Goal: Information Seeking & Learning: Learn about a topic

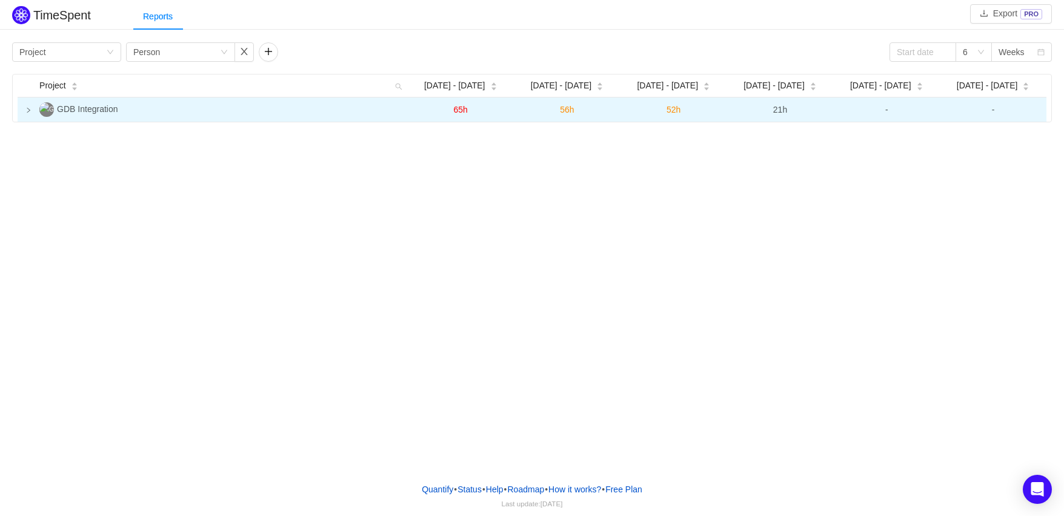
click at [27, 109] on icon "icon: right" at bounding box center [28, 110] width 6 height 6
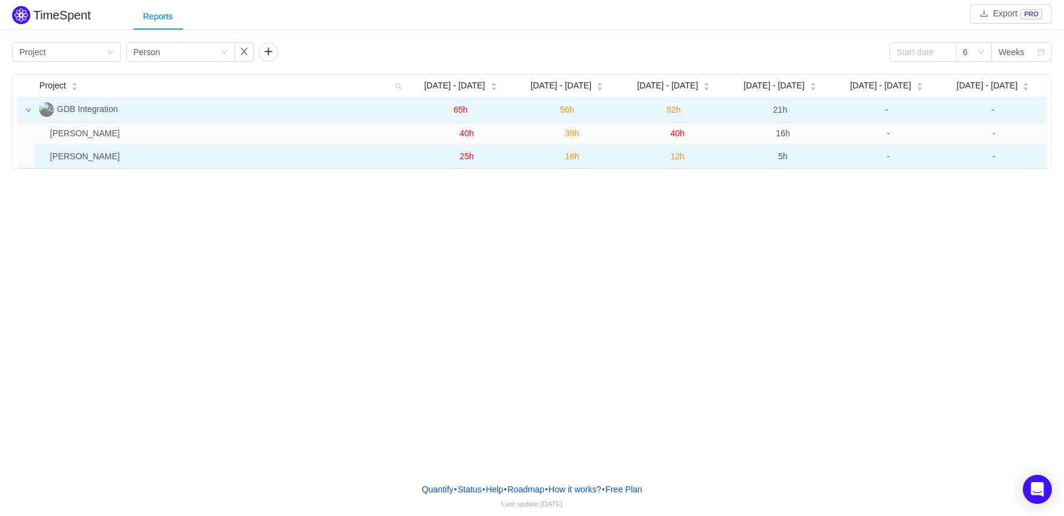
click at [889, 158] on span "-" at bounding box center [888, 156] width 3 height 10
click at [781, 158] on span "5h" at bounding box center [783, 156] width 10 height 10
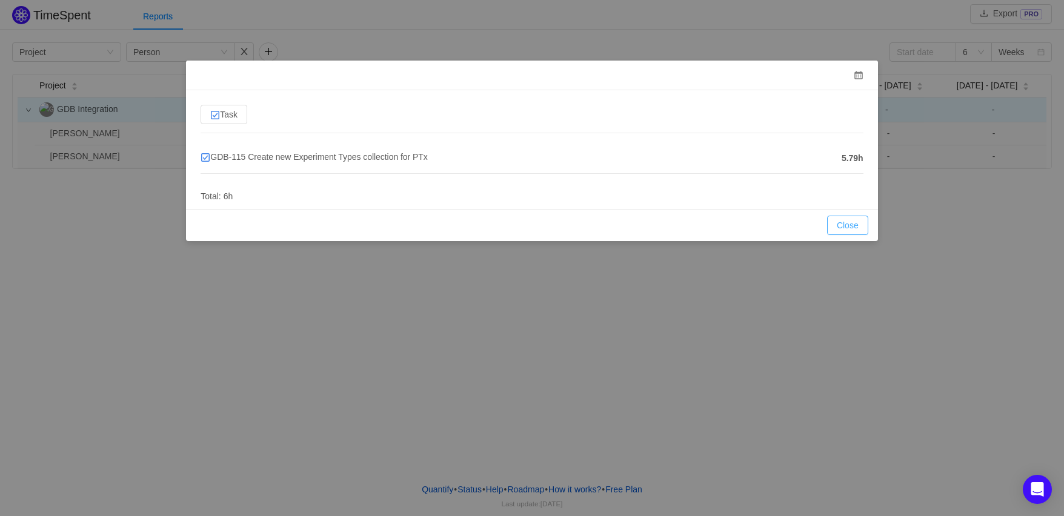
click at [843, 225] on button "Close" at bounding box center [847, 225] width 41 height 19
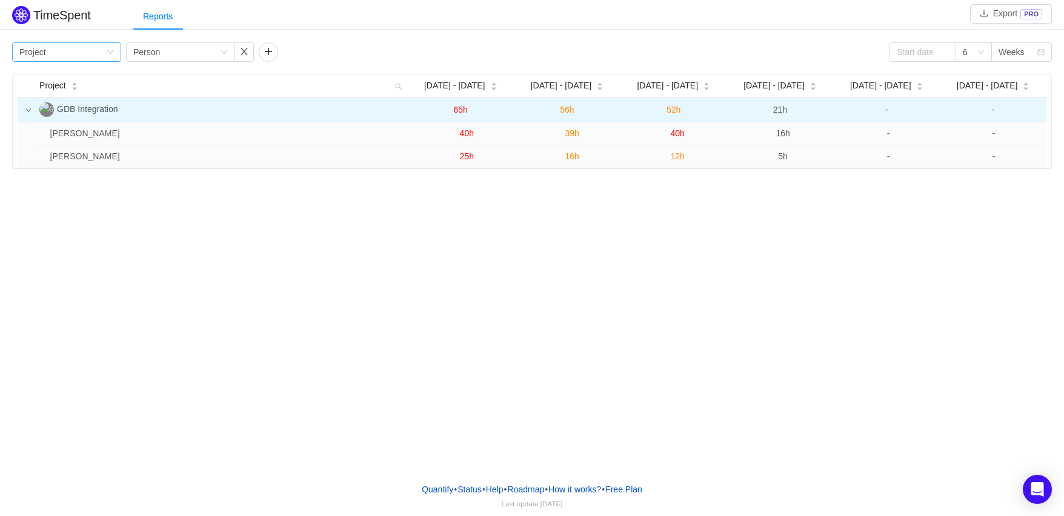
click at [110, 56] on icon "icon: down" at bounding box center [110, 52] width 7 height 8
click at [90, 109] on li "Program" at bounding box center [66, 114] width 109 height 19
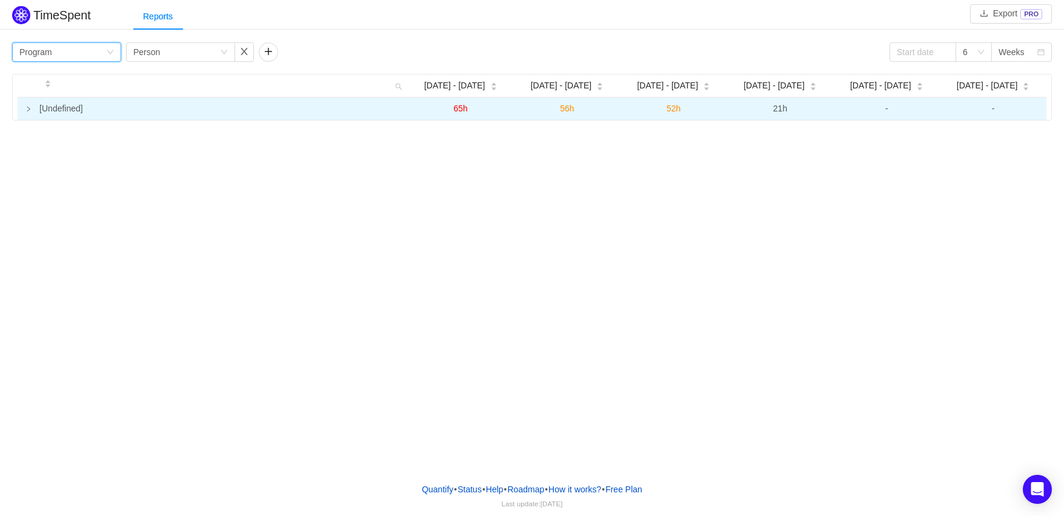
click at [28, 110] on icon "icon: right" at bounding box center [28, 109] width 6 height 6
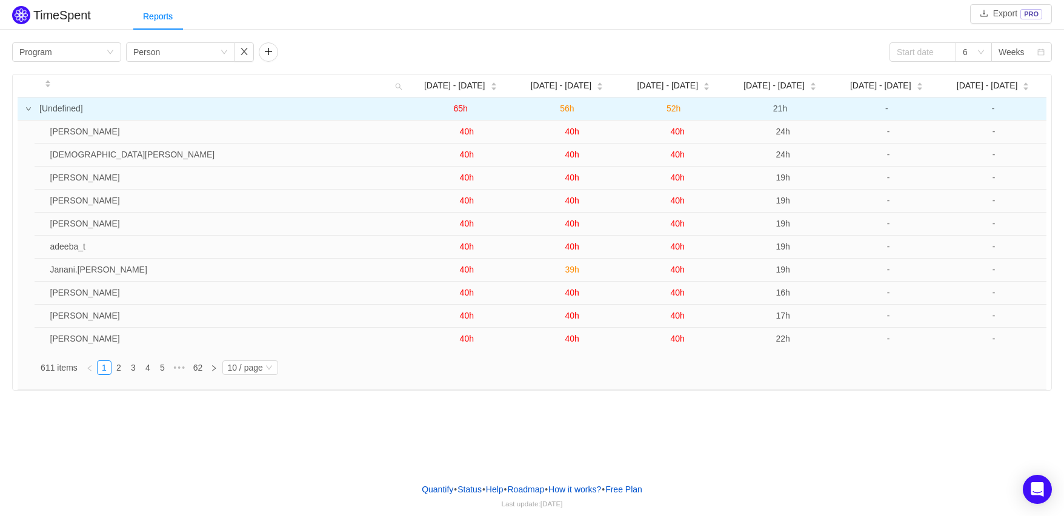
click at [29, 108] on icon "icon: down" at bounding box center [28, 109] width 6 height 6
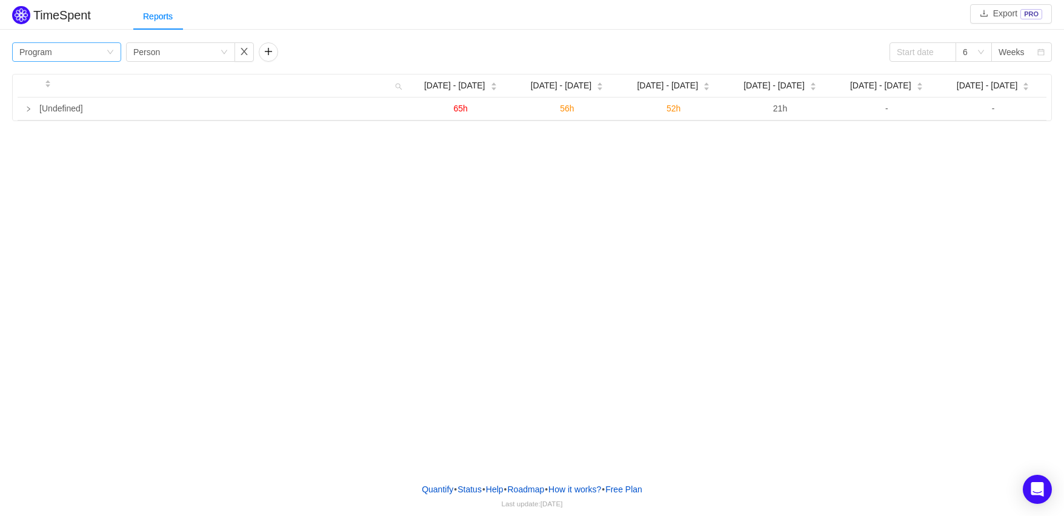
click at [116, 53] on div "Group by Program" at bounding box center [66, 51] width 109 height 19
click at [107, 70] on li "Project" at bounding box center [66, 76] width 109 height 19
click at [980, 52] on icon "icon: down" at bounding box center [980, 51] width 7 height 7
click at [977, 136] on li "12" at bounding box center [974, 134] width 36 height 19
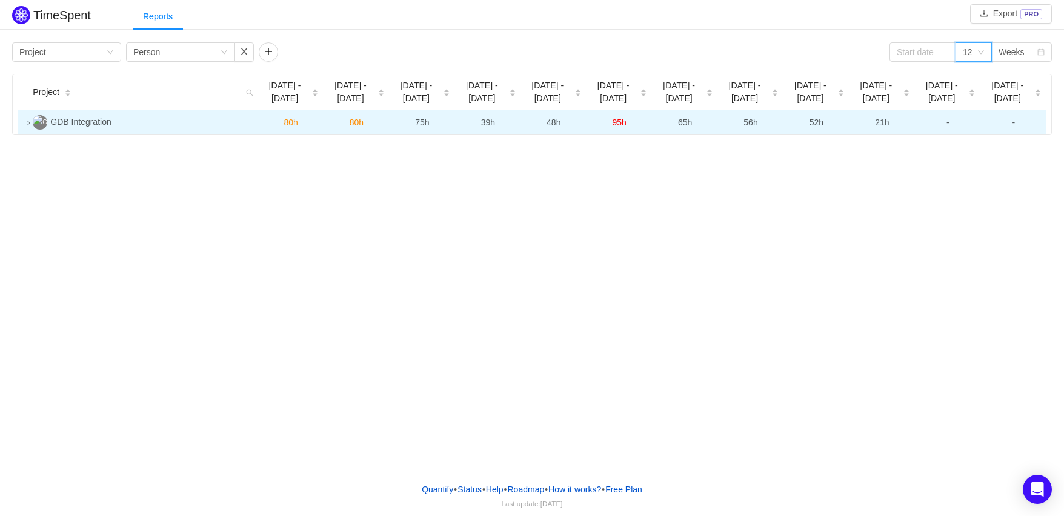
click at [28, 123] on icon "icon: right" at bounding box center [28, 123] width 6 height 6
